Goal: Information Seeking & Learning: Learn about a topic

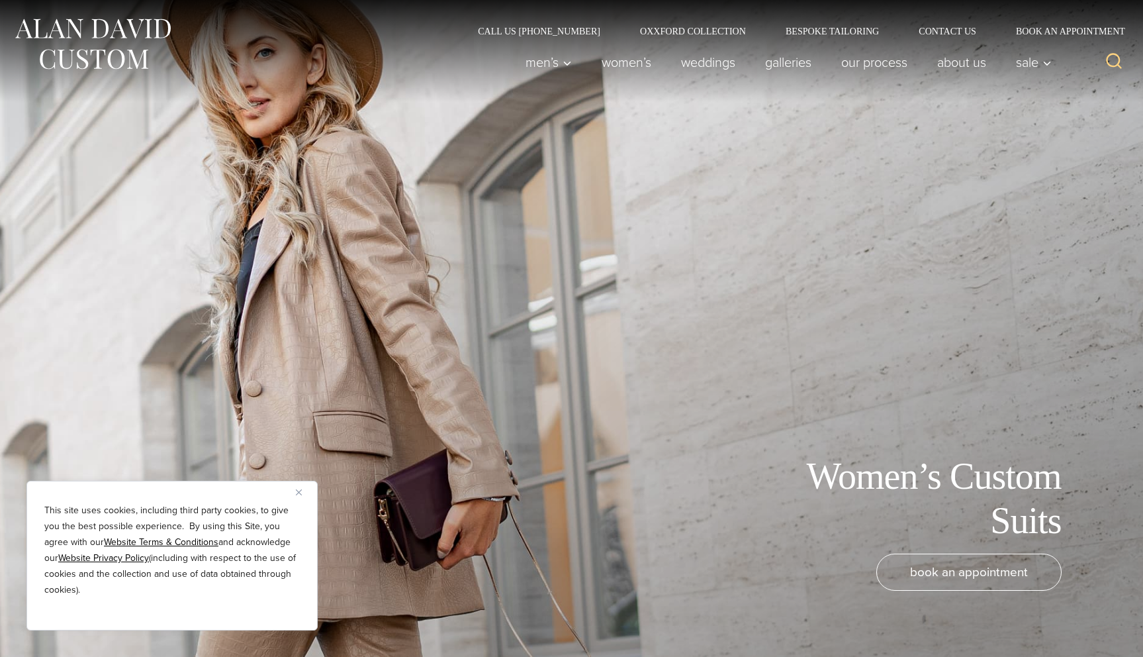
click at [300, 492] on img "Close" at bounding box center [299, 492] width 6 height 6
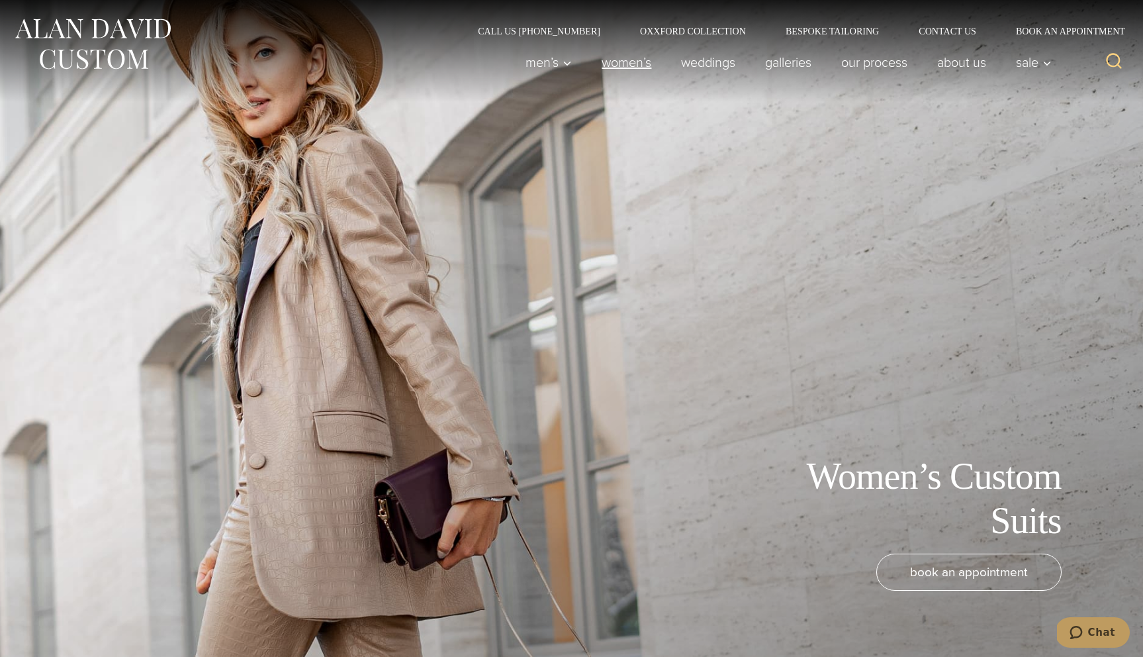
click at [635, 66] on link "Women’s" at bounding box center [626, 62] width 79 height 26
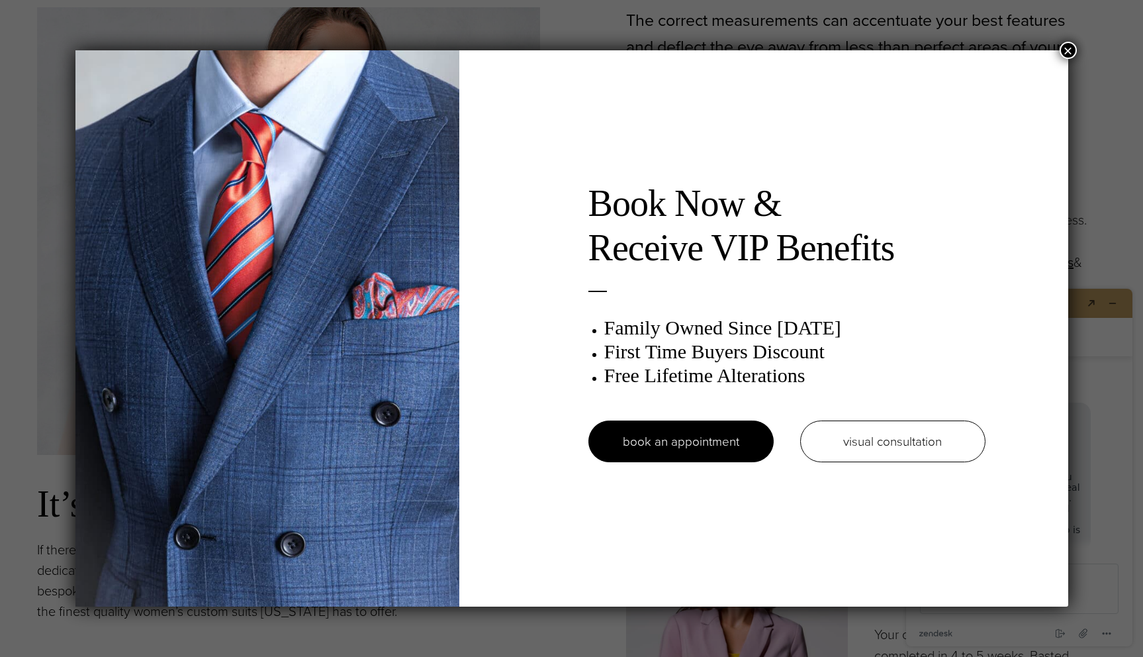
click at [1065, 52] on button "×" at bounding box center [1068, 50] width 17 height 17
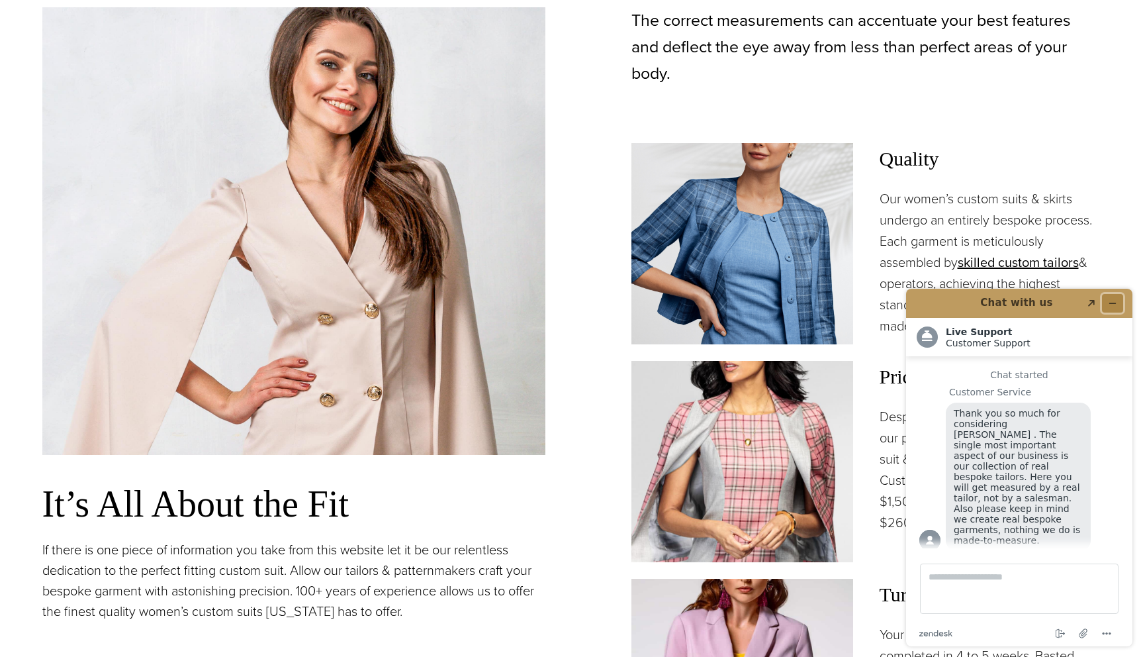
click at [1115, 304] on icon "Minimize widget" at bounding box center [1112, 303] width 9 height 9
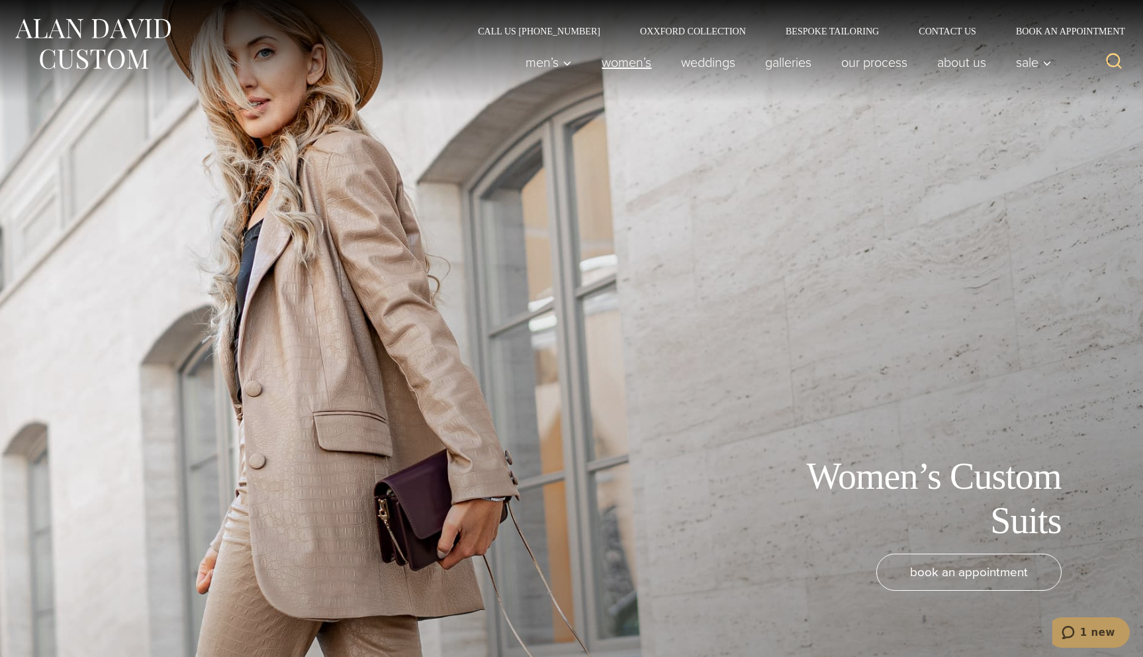
click at [629, 66] on link "Women’s" at bounding box center [626, 62] width 79 height 26
click at [784, 62] on link "Galleries" at bounding box center [789, 62] width 76 height 26
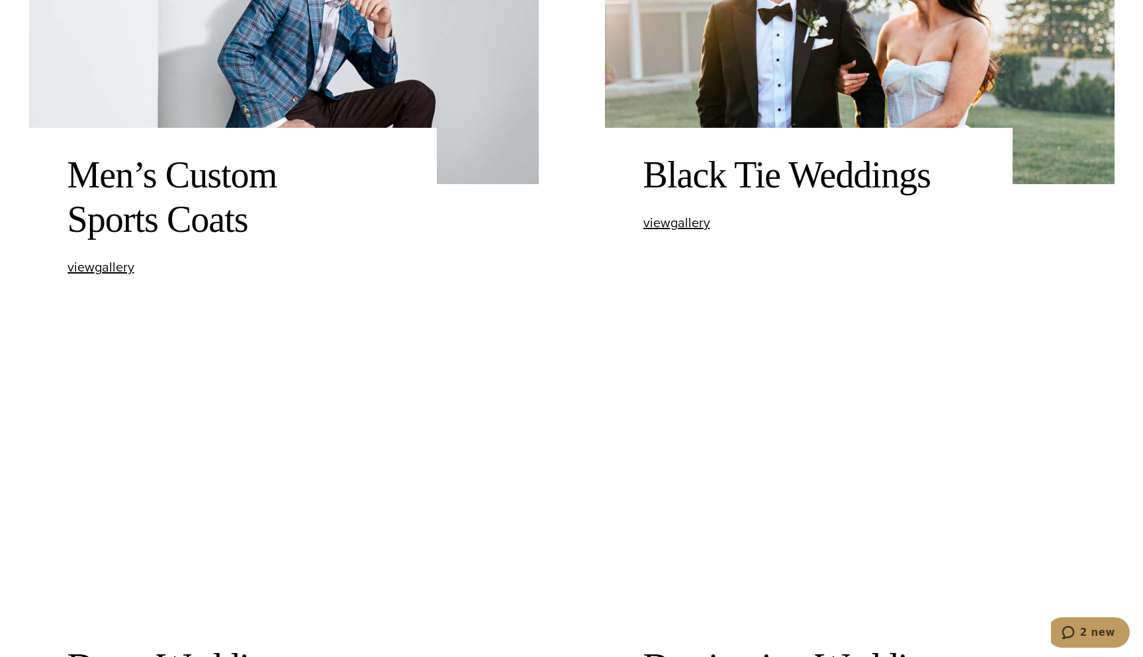
scroll to position [1278, 0]
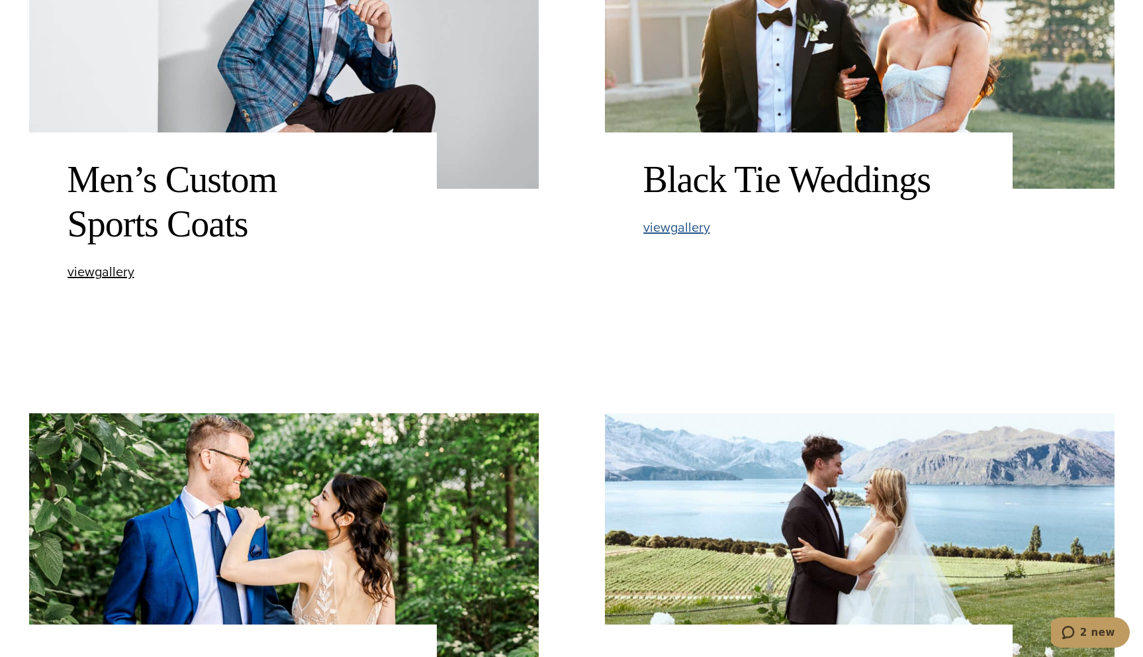
click at [686, 228] on span "view Black Tie Weddings gallery" at bounding box center [676, 227] width 67 height 20
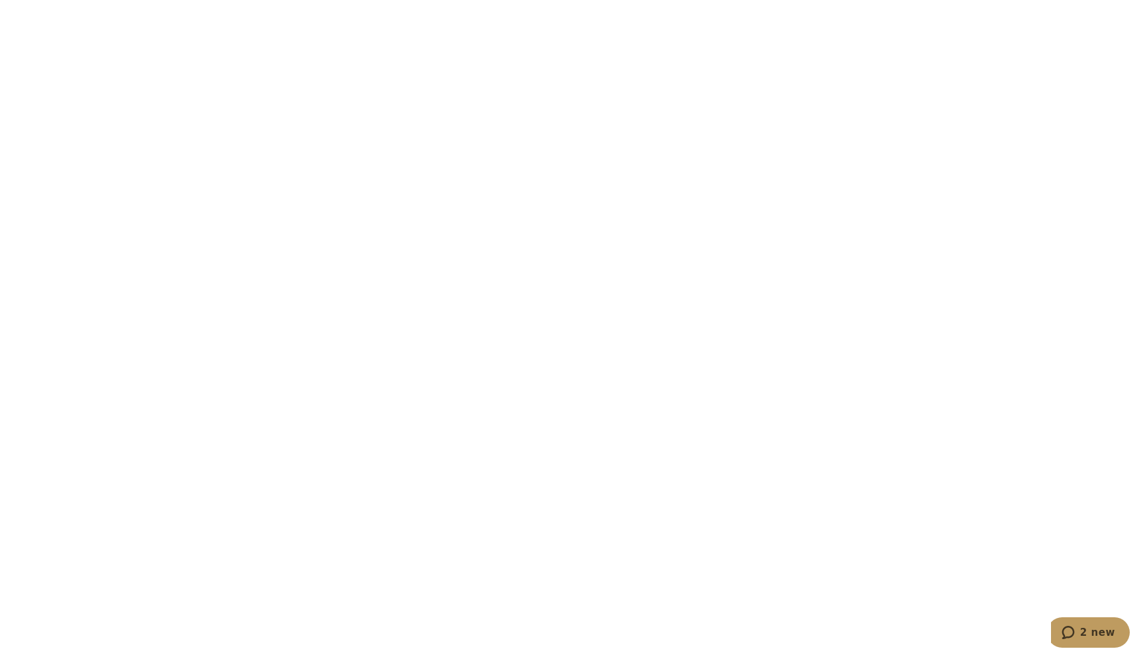
scroll to position [5151, 0]
